Goal: Information Seeking & Learning: Learn about a topic

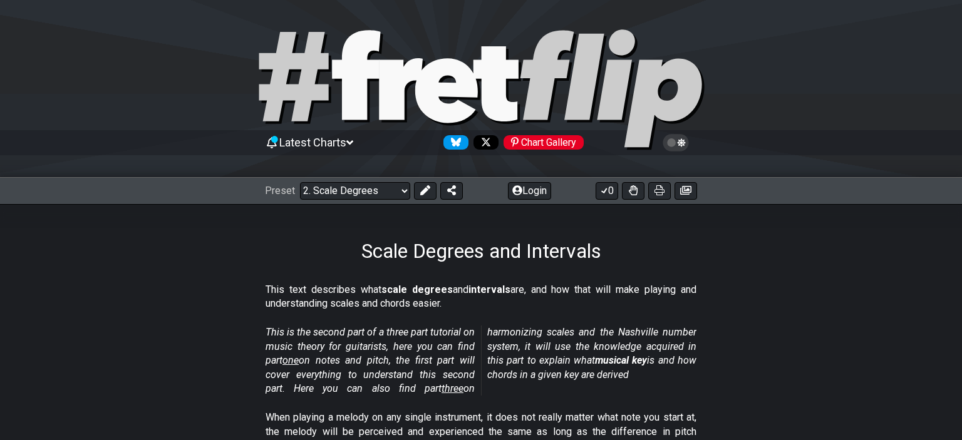
scroll to position [3335, 0]
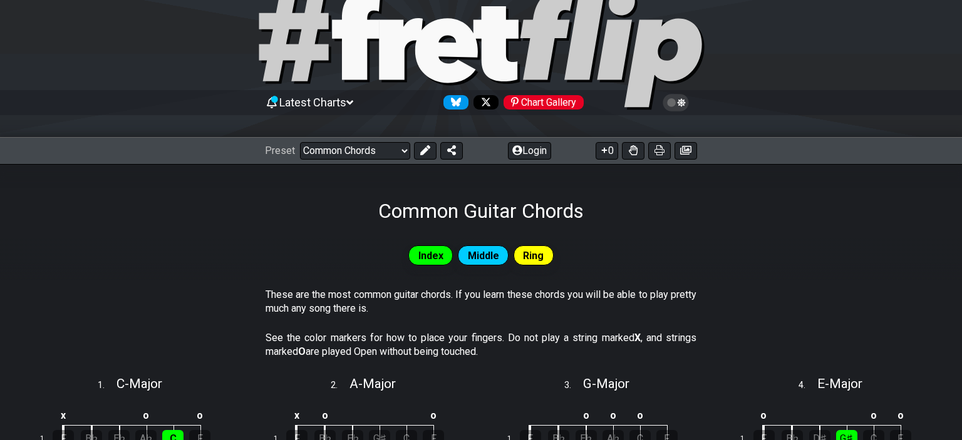
scroll to position [132, 0]
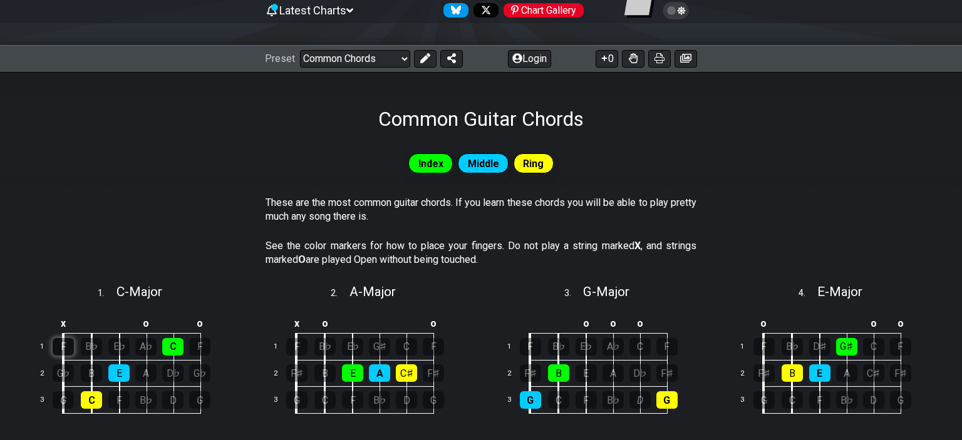
click at [59, 344] on div "F" at bounding box center [63, 347] width 21 height 18
click at [59, 345] on div "F" at bounding box center [63, 347] width 21 height 18
click at [61, 349] on div "F" at bounding box center [63, 347] width 21 height 18
click at [120, 371] on div "E" at bounding box center [118, 373] width 21 height 18
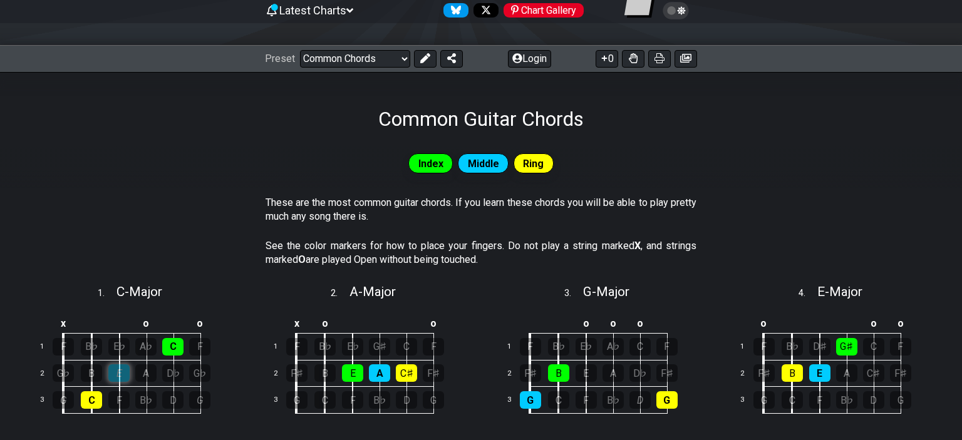
click at [121, 375] on div "E" at bounding box center [118, 373] width 21 height 18
click at [87, 374] on div "B" at bounding box center [91, 373] width 21 height 18
click at [63, 373] on div "G♭" at bounding box center [63, 373] width 21 height 18
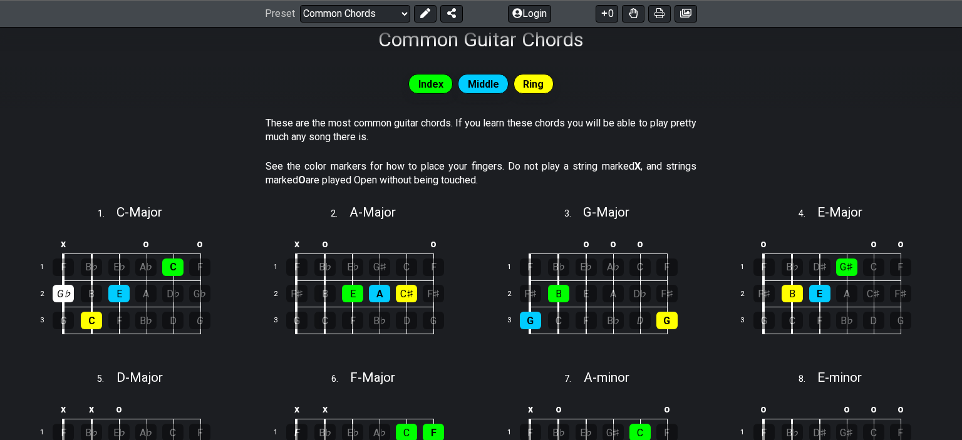
scroll to position [264, 0]
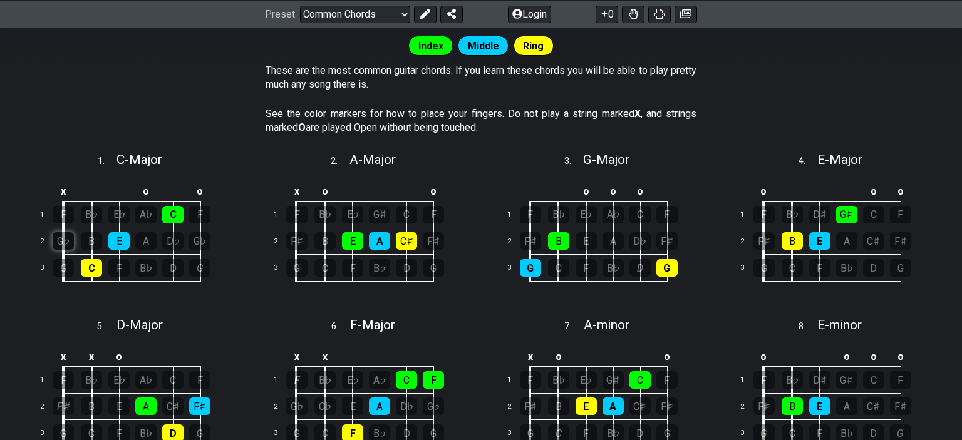
click at [59, 244] on div "G♭" at bounding box center [63, 241] width 21 height 18
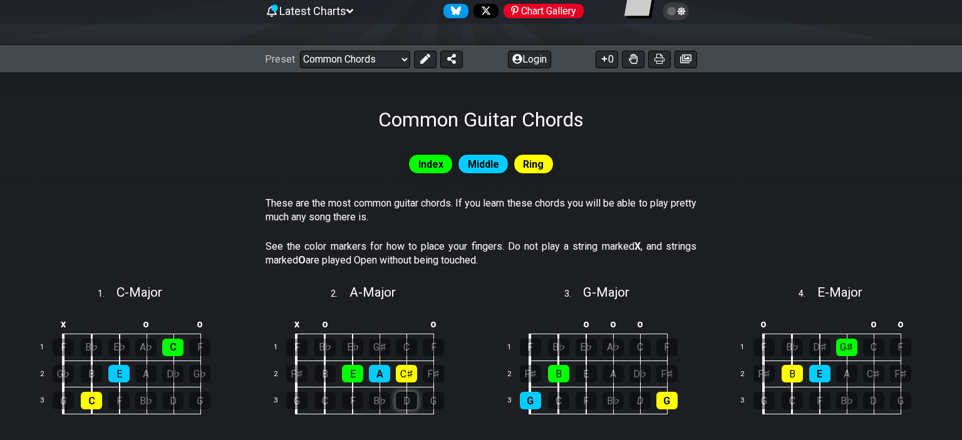
scroll to position [66, 0]
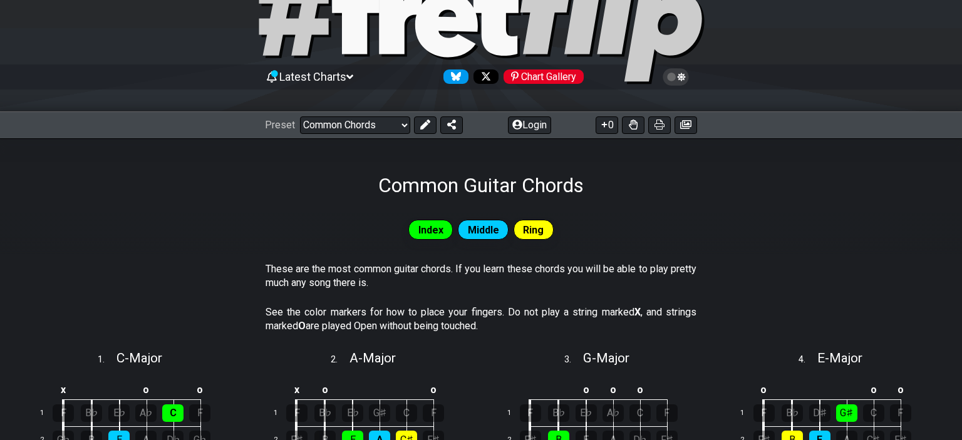
click at [430, 227] on span "Index" at bounding box center [430, 230] width 25 height 18
click at [470, 229] on span "Middle" at bounding box center [483, 230] width 31 height 18
drag, startPoint x: 499, startPoint y: 232, endPoint x: 517, endPoint y: 230, distance: 17.6
click at [503, 232] on div "Middle" at bounding box center [483, 230] width 51 height 20
click at [517, 230] on div "Ring" at bounding box center [533, 230] width 40 height 20
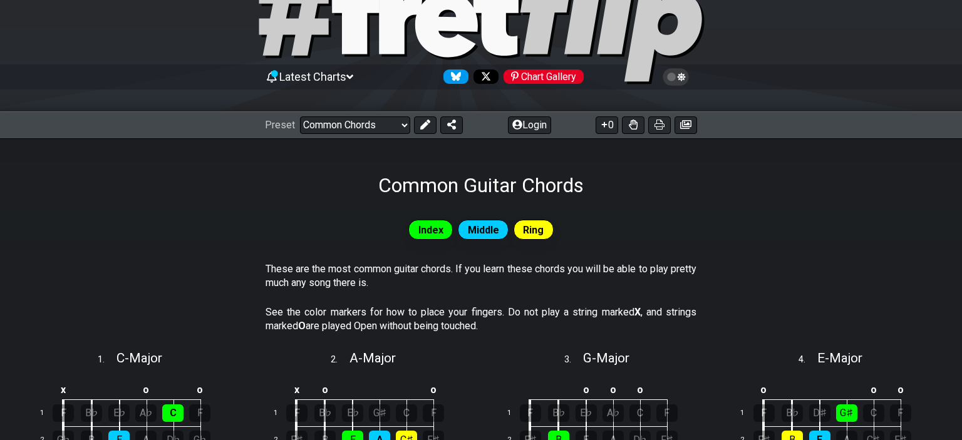
click at [518, 230] on div "Ring" at bounding box center [533, 230] width 40 height 20
click at [300, 116] on select "Welcome to #fretflip! Initial Preset Custom Preset Minor Pentatonic Major Penta…" at bounding box center [355, 125] width 110 height 18
click at [629, 285] on p "These are the most common guitar chords. If you learn these chords you will be …" at bounding box center [480, 276] width 431 height 28
click at [300, 116] on select "Welcome to #fretflip! Initial Preset Custom Preset Minor Pentatonic Major Penta…" at bounding box center [355, 125] width 110 height 18
click option "Where do I start?" at bounding box center [0, 0] width 0 height 0
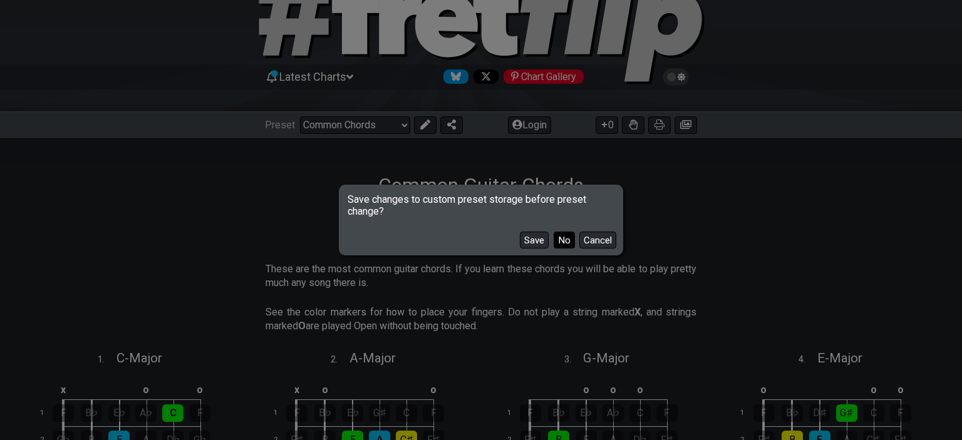
click at [568, 241] on button "No" at bounding box center [564, 240] width 21 height 17
select select "/beginner-guitar"
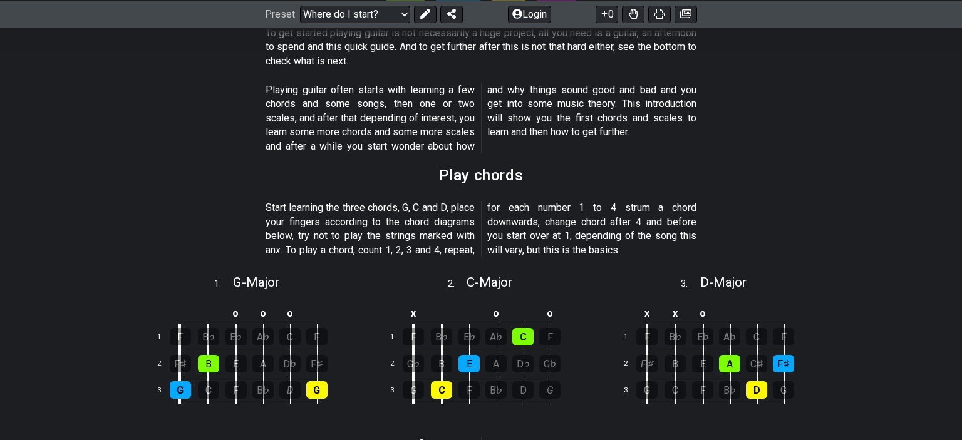
scroll to position [5, 0]
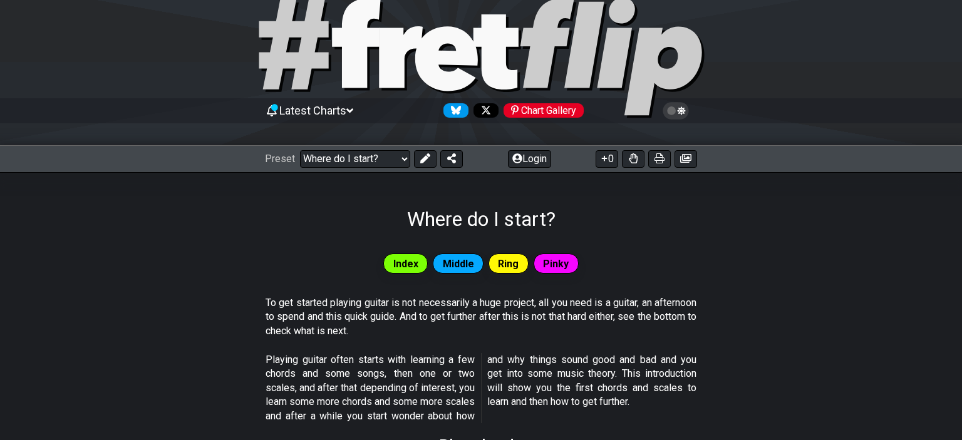
drag, startPoint x: 172, startPoint y: 254, endPoint x: 198, endPoint y: 129, distance: 128.1
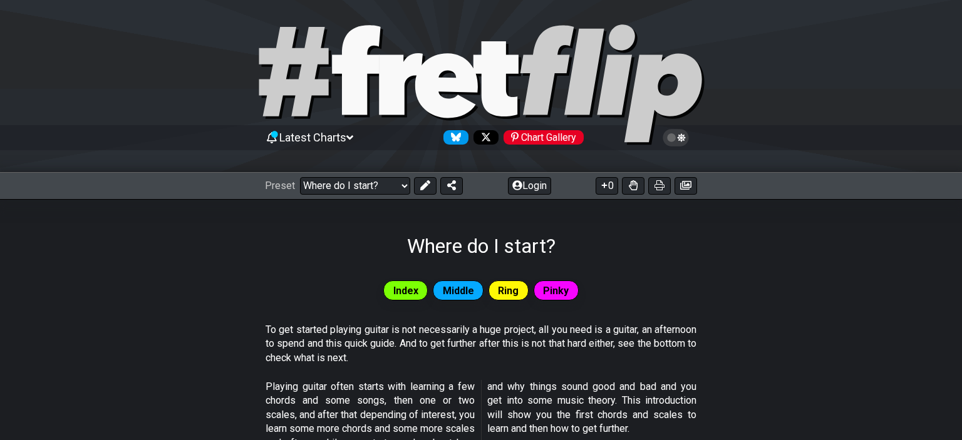
scroll to position [0, 0]
